Goal: Find specific page/section

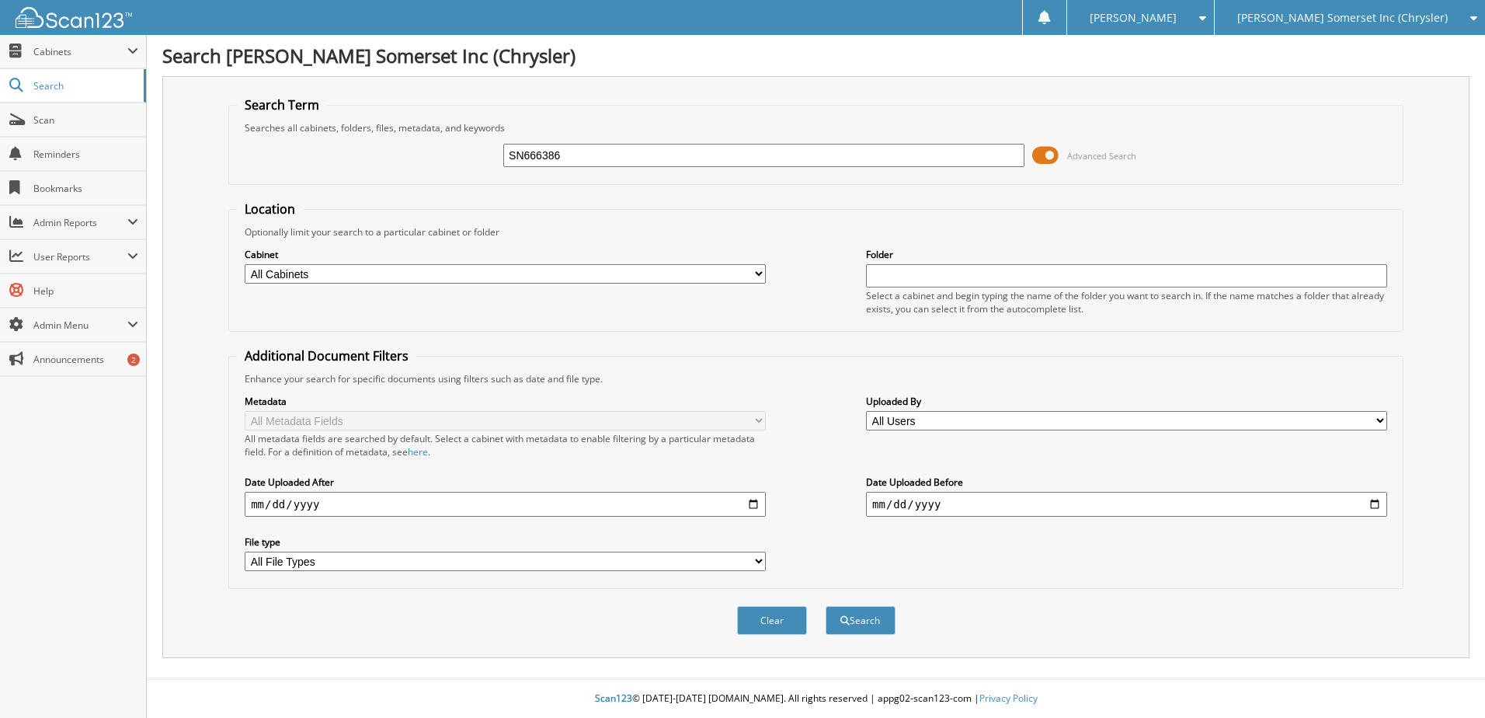
type input "SN666386"
click at [826, 606] on button "Search" at bounding box center [861, 620] width 70 height 29
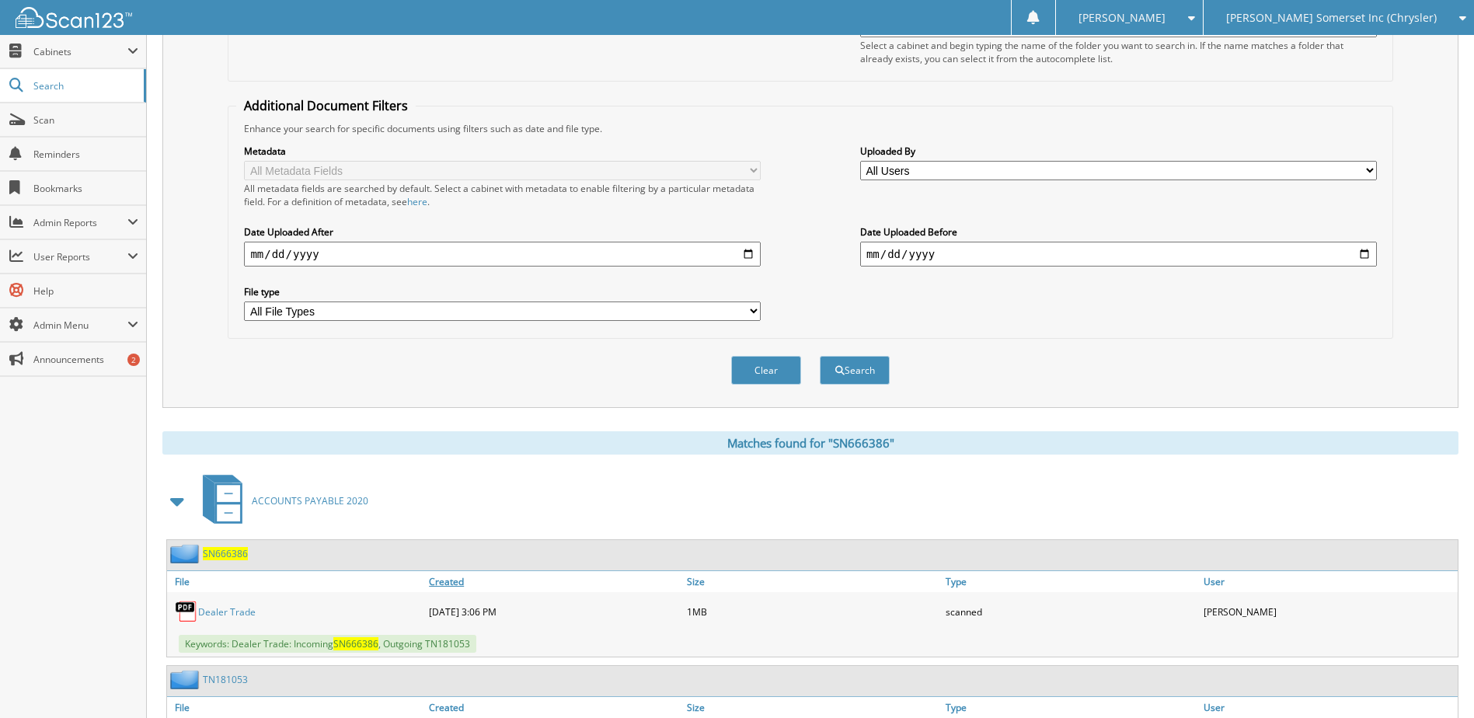
scroll to position [363, 0]
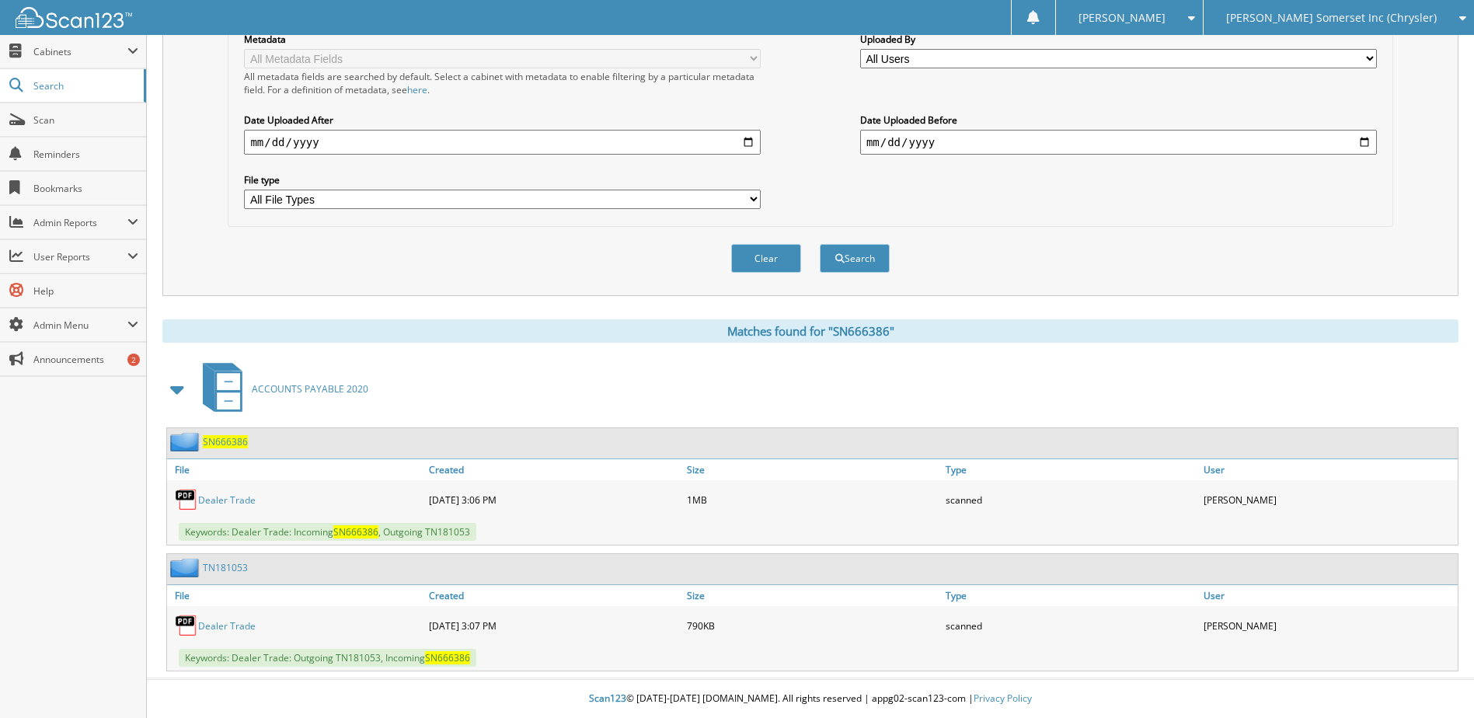
click at [214, 500] on link "Dealer Trade" at bounding box center [226, 499] width 57 height 13
